Goal: Obtain resource: Obtain resource

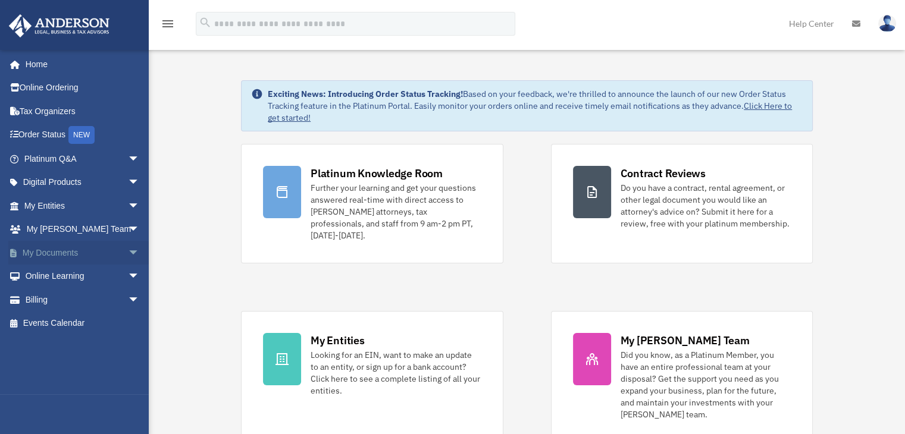
click at [128, 250] on span "arrow_drop_down" at bounding box center [140, 253] width 24 height 24
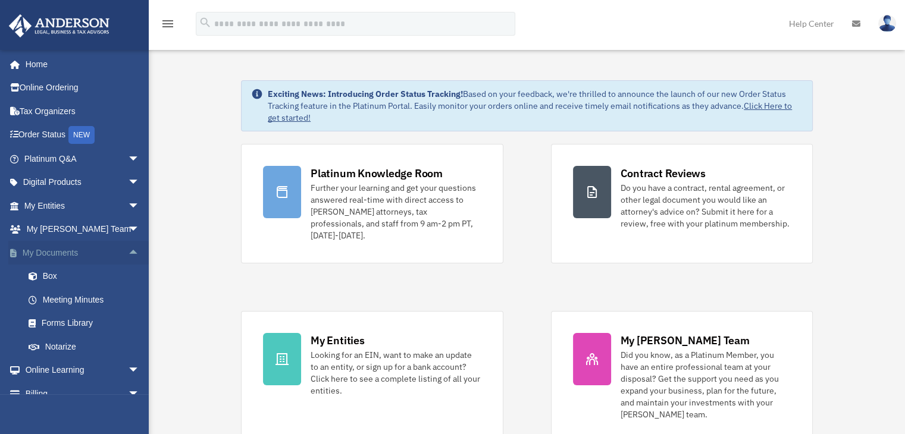
click at [128, 250] on span "arrow_drop_up" at bounding box center [140, 253] width 24 height 24
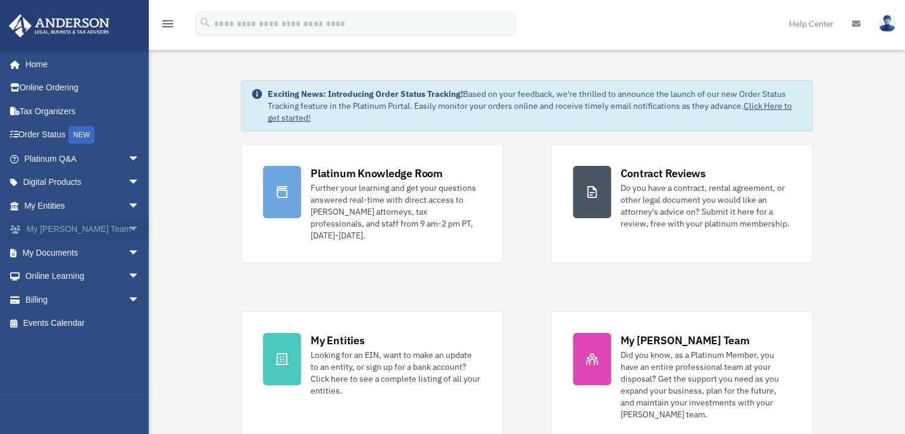
click at [128, 234] on span "arrow_drop_down" at bounding box center [140, 230] width 24 height 24
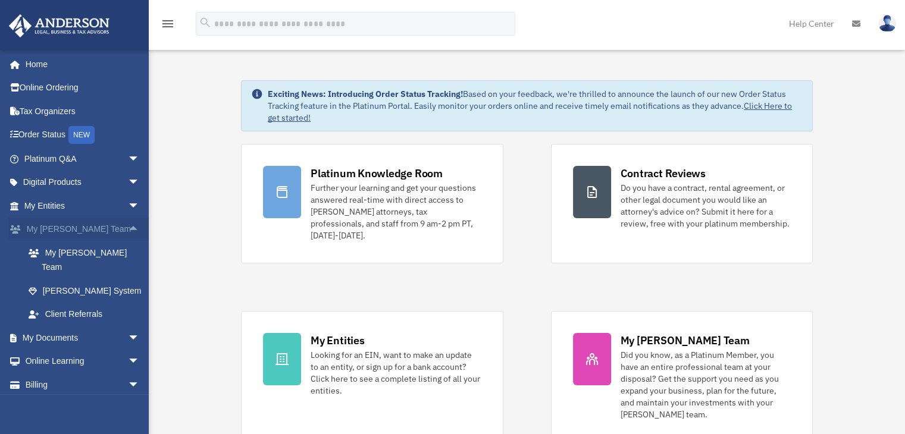
click at [128, 234] on span "arrow_drop_up" at bounding box center [140, 230] width 24 height 24
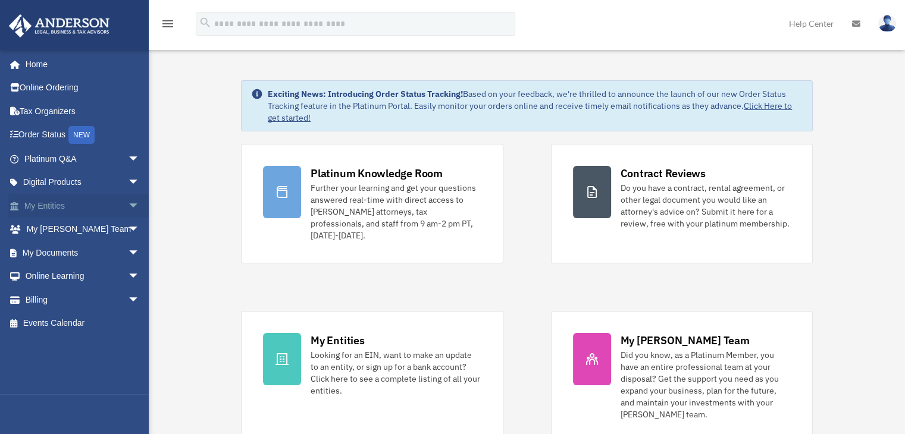
click at [128, 212] on span "arrow_drop_down" at bounding box center [140, 206] width 24 height 24
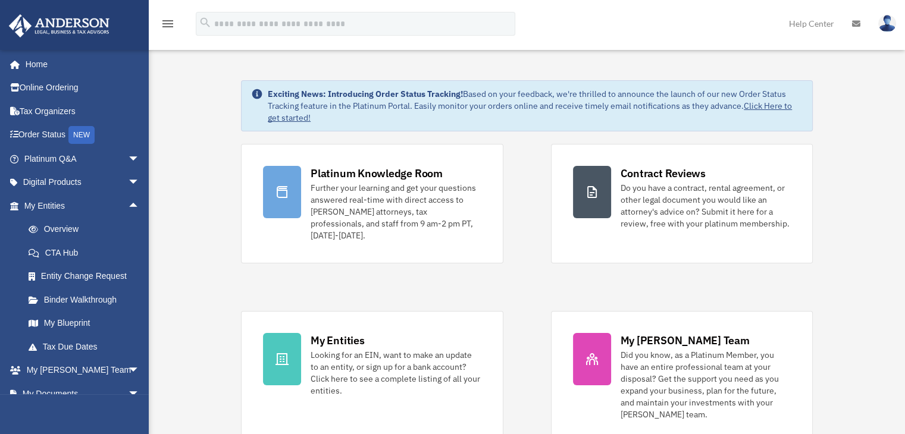
drag, startPoint x: 119, startPoint y: 205, endPoint x: 181, endPoint y: 174, distance: 69.2
click at [128, 209] on span "arrow_drop_up" at bounding box center [140, 206] width 24 height 24
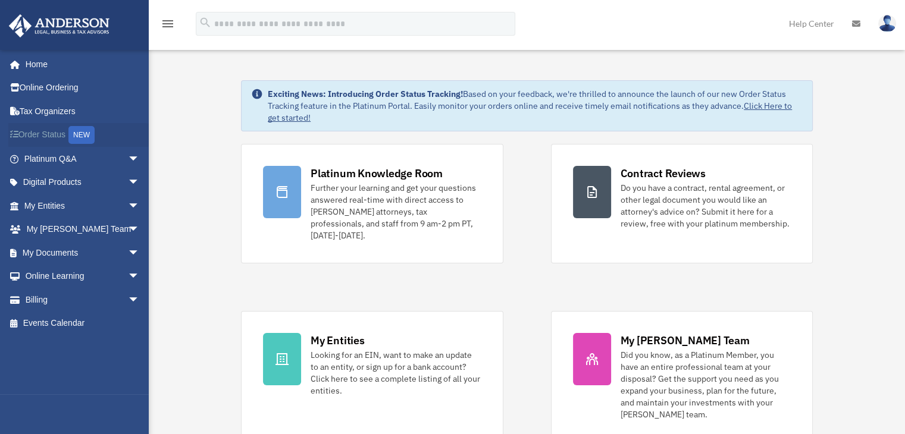
click at [86, 139] on div "NEW" at bounding box center [81, 135] width 26 height 18
click at [128, 156] on span "arrow_drop_down" at bounding box center [140, 159] width 24 height 24
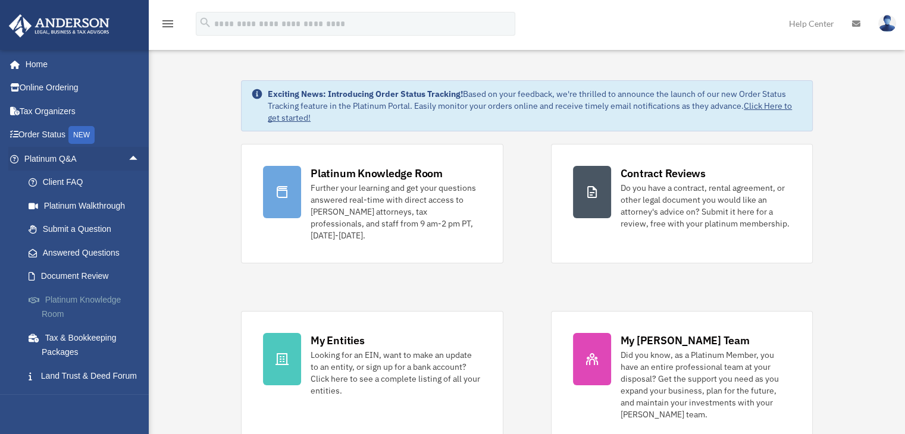
click at [50, 300] on link "Platinum Knowledge Room" at bounding box center [87, 307] width 141 height 38
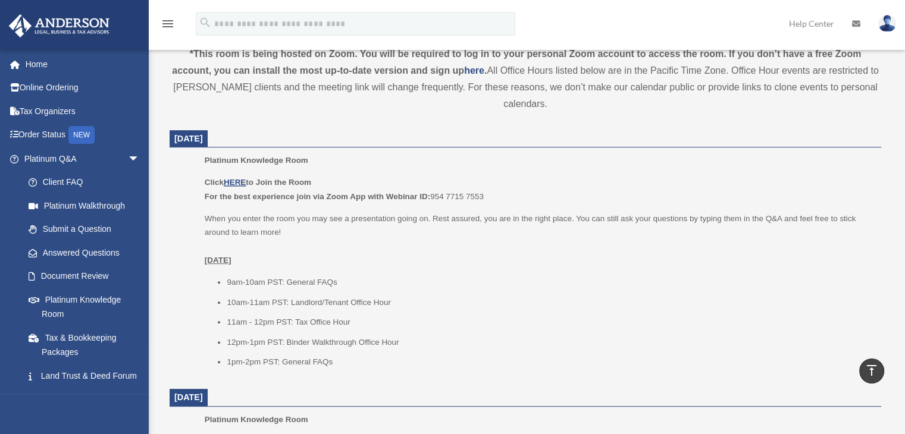
scroll to position [476, 0]
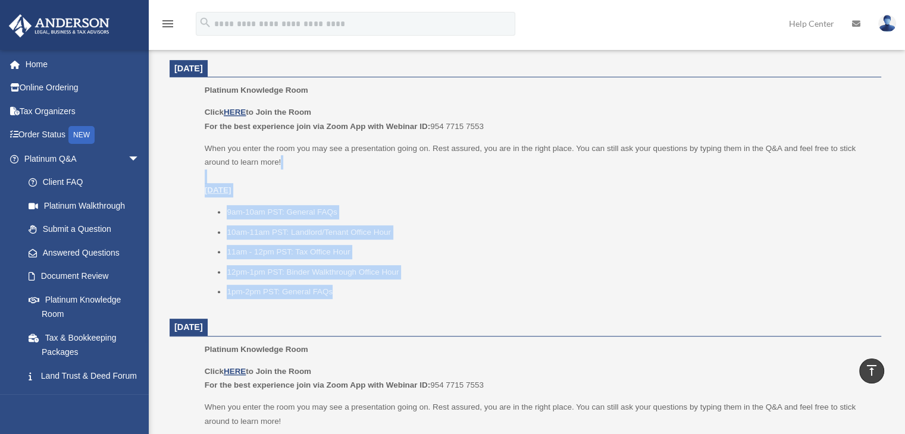
drag, startPoint x: 199, startPoint y: 181, endPoint x: 408, endPoint y: 281, distance: 231.2
click at [408, 281] on ul "Platinum Knowledge Room Click HERE to Join the Room For the best experience joi…" at bounding box center [525, 195] width 695 height 224
click at [412, 281] on ul "9am-10am PST: General FAQs 10am-11am PST: Landlord/Tenant Office Hour 11am - 12…" at bounding box center [539, 252] width 668 height 94
drag, startPoint x: 228, startPoint y: 217, endPoint x: 340, endPoint y: 286, distance: 131.4
click at [340, 290] on ul "9am-10am PST: General FAQs 10am-11am PST: Landlord/Tenant Office Hour 11am - 12…" at bounding box center [539, 252] width 668 height 94
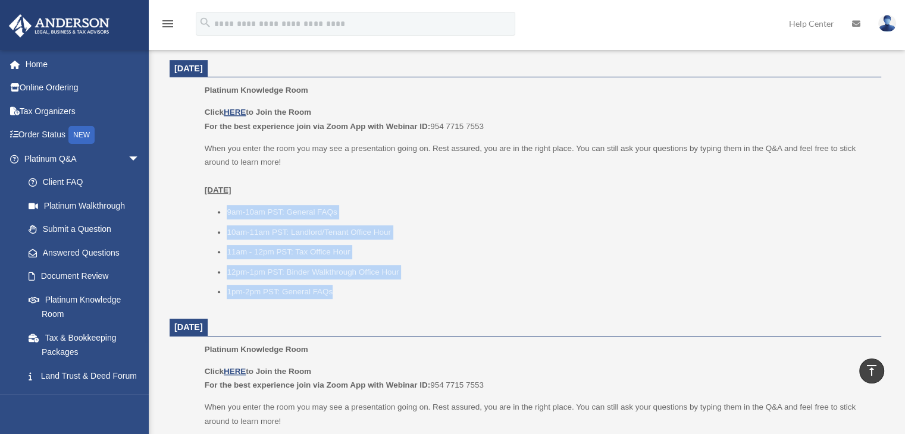
click at [340, 286] on li "1pm-2pm PST: General FAQs" at bounding box center [550, 292] width 646 height 14
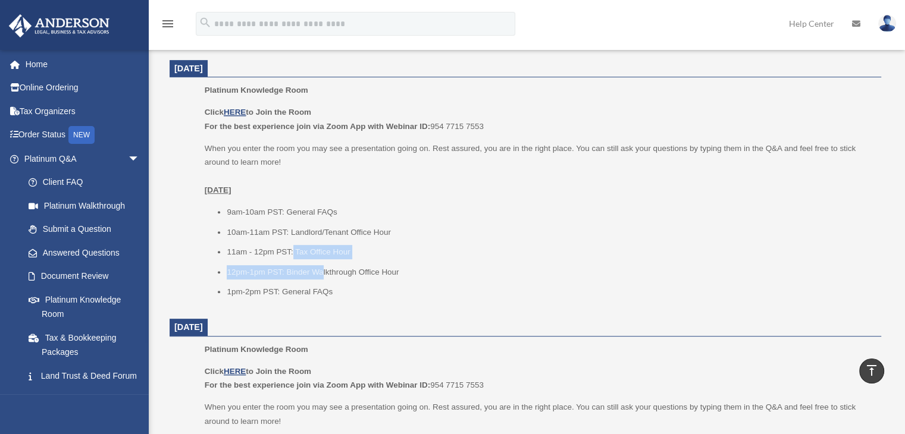
drag, startPoint x: 293, startPoint y: 249, endPoint x: 322, endPoint y: 259, distance: 31.4
click at [322, 259] on ul "9am-10am PST: General FAQs 10am-11am PST: Landlord/Tenant Office Hour 11am - 12…" at bounding box center [539, 252] width 668 height 94
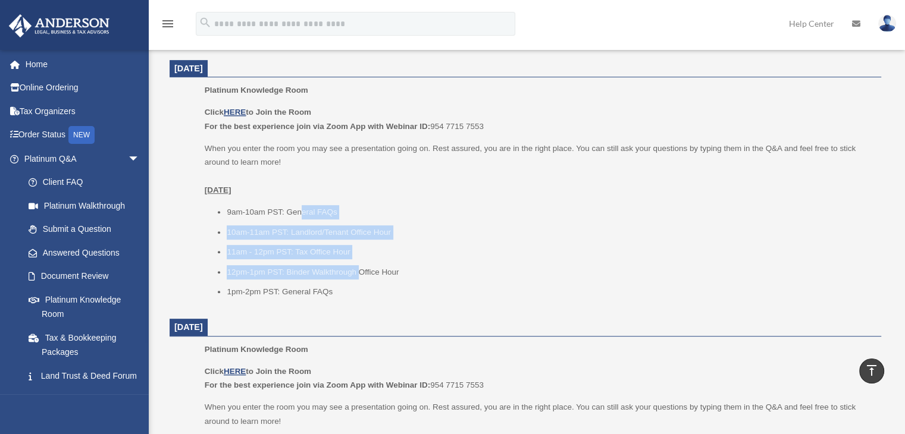
drag, startPoint x: 300, startPoint y: 212, endPoint x: 360, endPoint y: 269, distance: 82.9
click at [360, 269] on ul "9am-10am PST: General FAQs 10am-11am PST: Landlord/Tenant Office Hour 11am - 12…" at bounding box center [539, 252] width 668 height 94
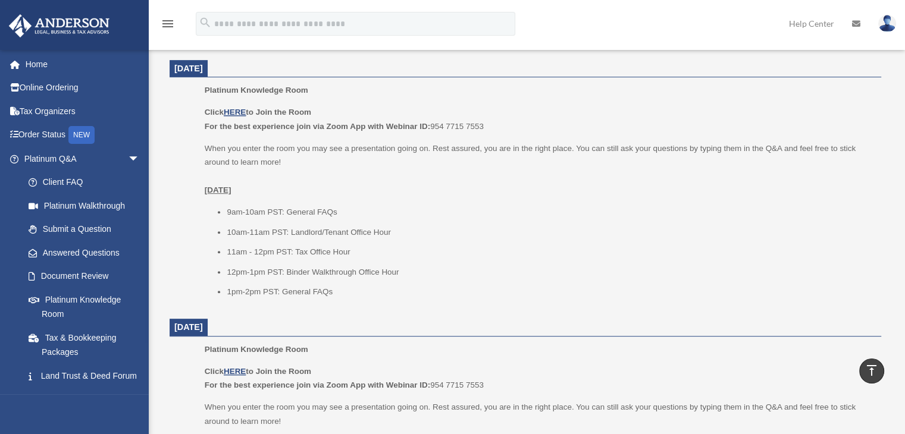
drag, startPoint x: 321, startPoint y: 286, endPoint x: 330, endPoint y: 286, distance: 8.9
click at [321, 286] on li "1pm-2pm PST: General FAQs" at bounding box center [550, 292] width 646 height 14
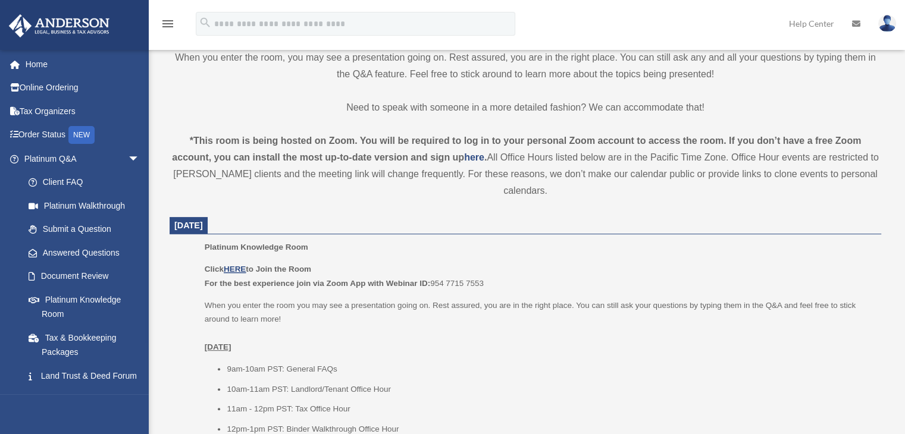
scroll to position [357, 0]
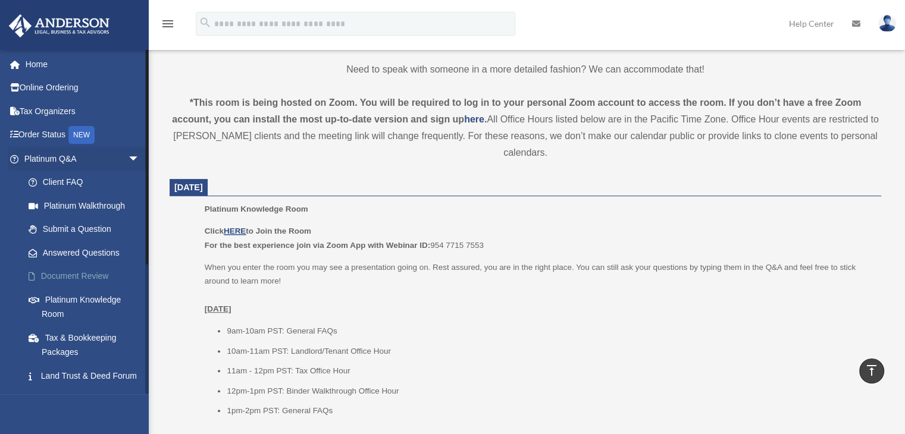
click at [94, 275] on link "Document Review" at bounding box center [87, 277] width 141 height 24
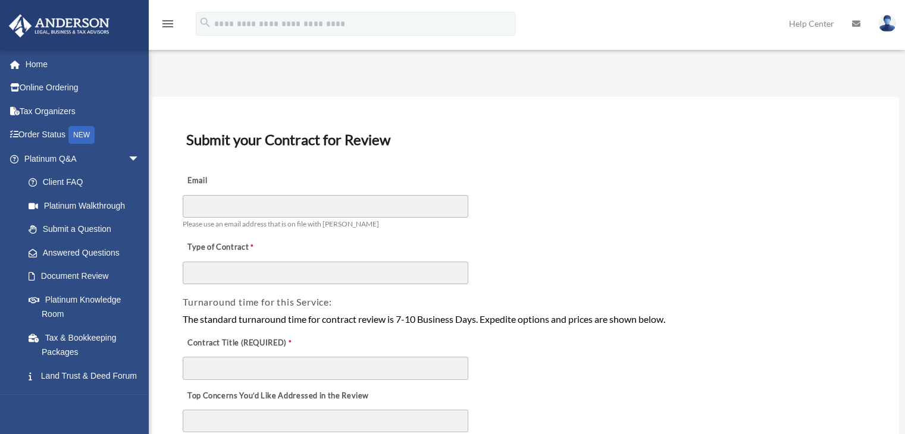
drag, startPoint x: 573, startPoint y: 198, endPoint x: 565, endPoint y: 193, distance: 9.1
drag, startPoint x: 565, startPoint y: 193, endPoint x: 540, endPoint y: 152, distance: 48.9
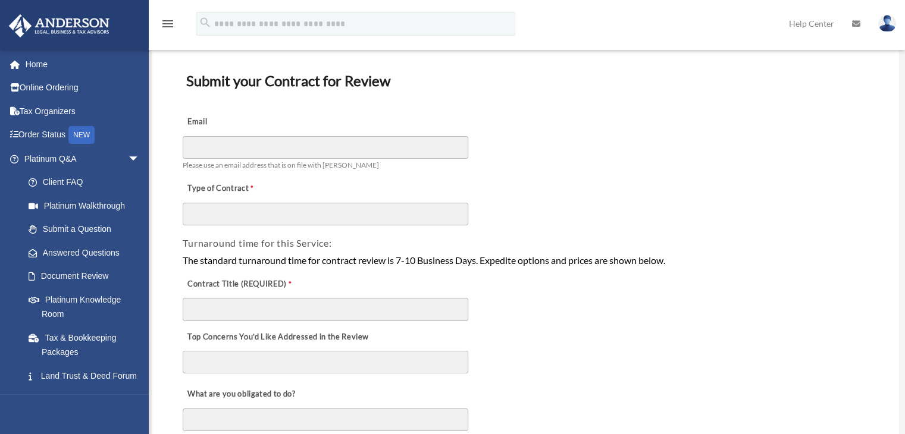
scroll to position [59, 0]
drag, startPoint x: 397, startPoint y: 255, endPoint x: 416, endPoint y: 258, distance: 19.8
click at [416, 258] on div "The standard turnaround time for contract review is 7-10 Business Days. Expedit…" at bounding box center [525, 259] width 685 height 15
click at [58, 233] on link "Submit a Question" at bounding box center [87, 230] width 141 height 24
click at [46, 228] on link "Submit a Question" at bounding box center [87, 230] width 141 height 24
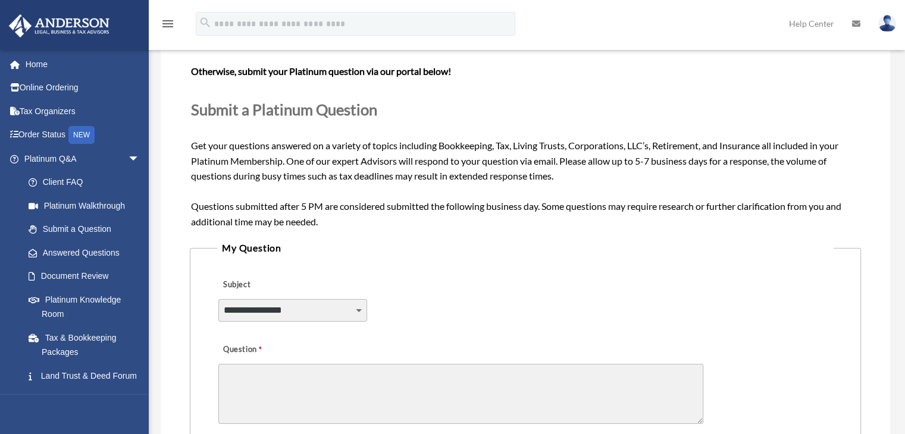
scroll to position [119, 0]
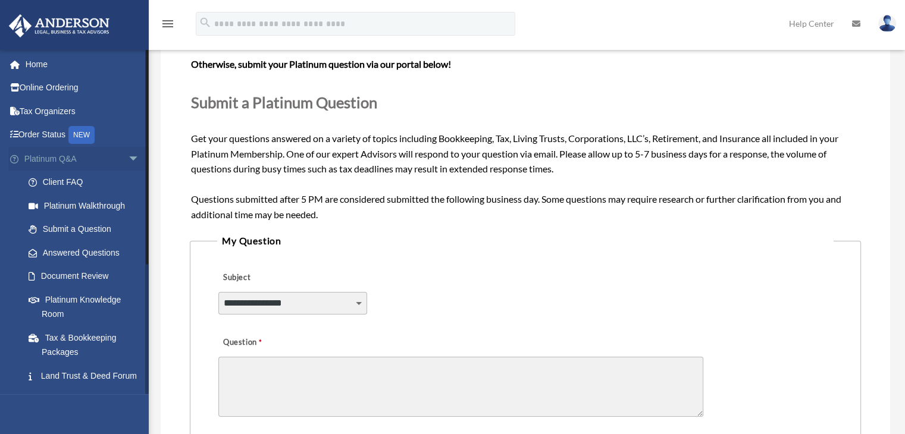
click at [128, 157] on span "arrow_drop_down" at bounding box center [140, 159] width 24 height 24
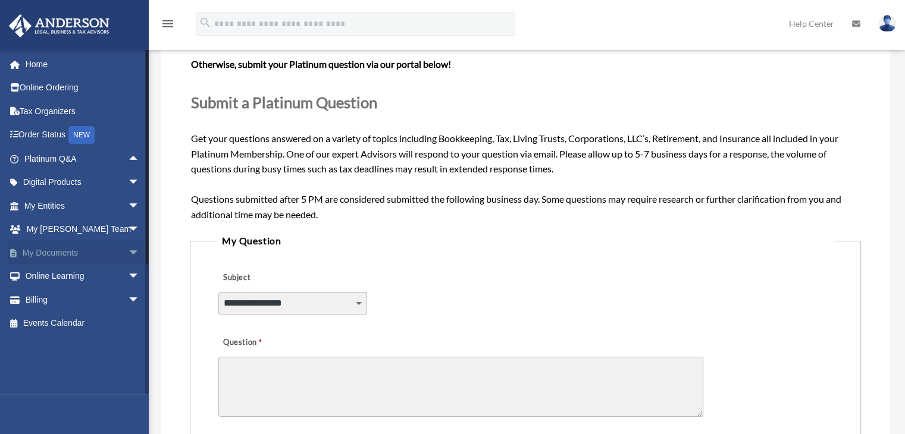
click at [128, 254] on span "arrow_drop_down" at bounding box center [140, 253] width 24 height 24
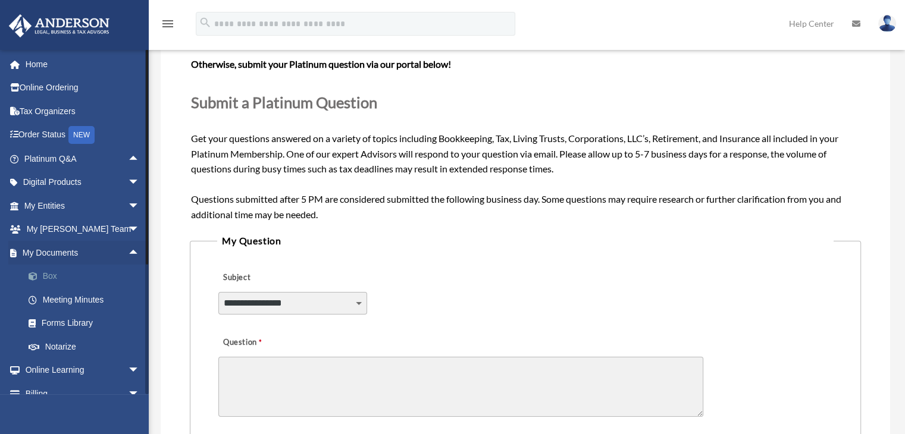
click at [45, 272] on link "Box" at bounding box center [87, 277] width 141 height 24
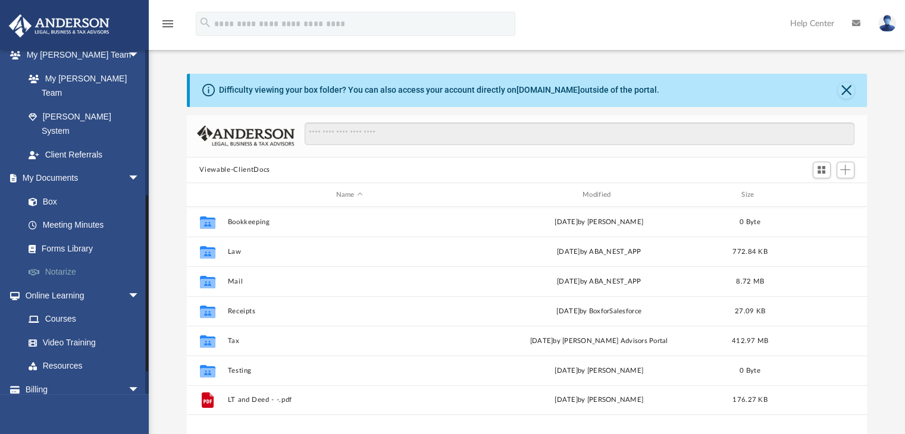
scroll to position [319, 0]
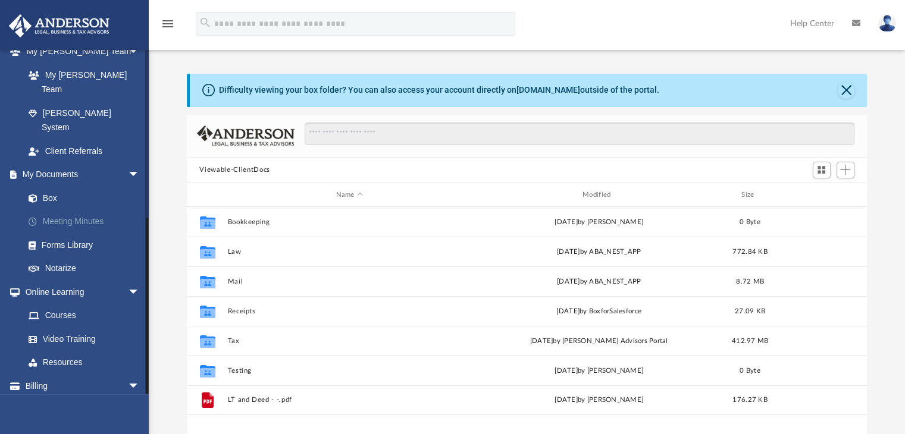
click at [100, 210] on link "Meeting Minutes" at bounding box center [87, 222] width 141 height 24
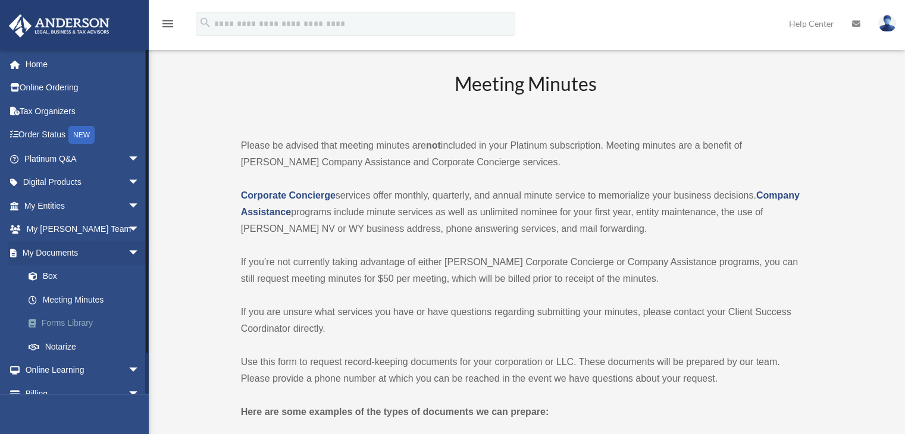
click at [59, 321] on link "Forms Library" at bounding box center [87, 324] width 141 height 24
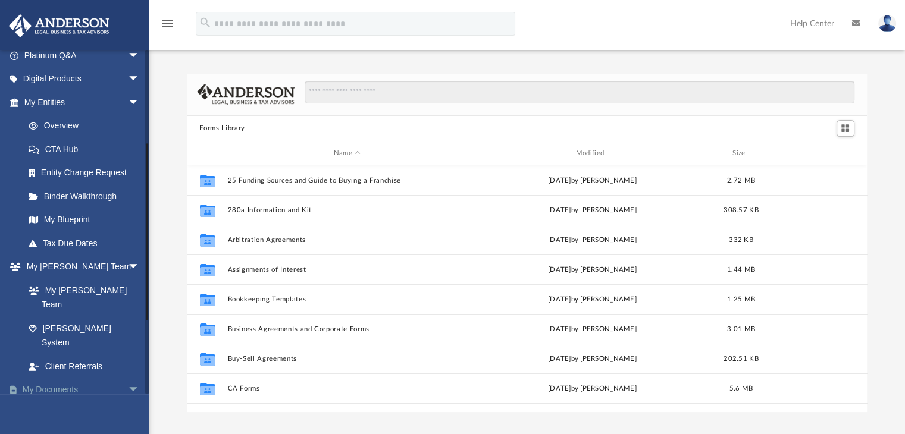
scroll to position [178, 0]
